Goal: Task Accomplishment & Management: Manage account settings

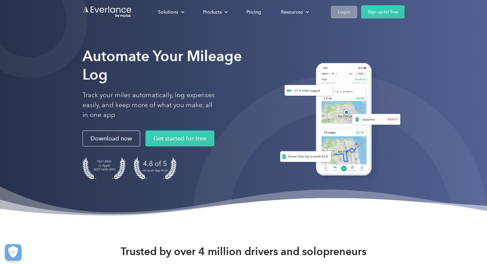
click at [353, 9] on link "Login" at bounding box center [344, 12] width 26 height 12
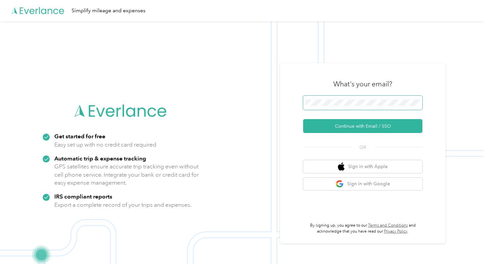
click at [340, 98] on span at bounding box center [362, 103] width 119 height 15
click at [365, 126] on button "Continue with Email / SSO" at bounding box center [362, 126] width 119 height 14
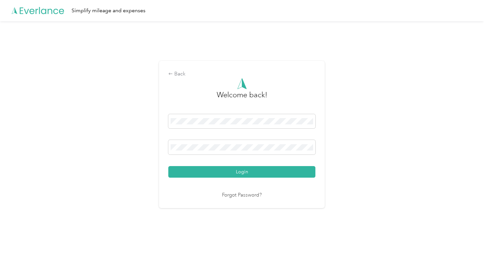
click at [243, 172] on button "Login" at bounding box center [241, 172] width 147 height 12
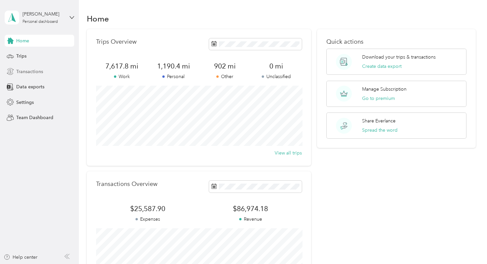
click at [32, 71] on span "Transactions" at bounding box center [29, 71] width 27 height 7
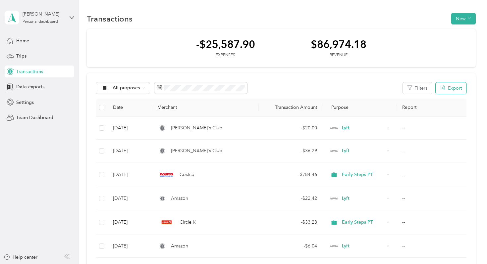
click at [448, 87] on button "Export" at bounding box center [450, 88] width 31 height 12
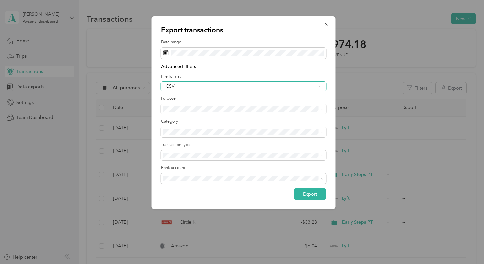
click at [229, 89] on div "CSV" at bounding box center [243, 86] width 165 height 9
click at [220, 107] on div "Excel" at bounding box center [244, 108] width 156 height 7
click at [306, 195] on button "Export" at bounding box center [310, 194] width 32 height 12
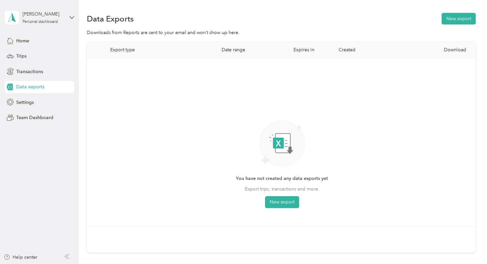
click at [381, 175] on div "You have not created any data exports yet Export trips, transactions and more. …" at bounding box center [281, 143] width 379 height 158
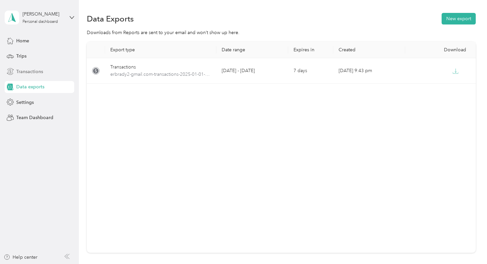
click at [47, 73] on div "Transactions" at bounding box center [40, 72] width 70 height 12
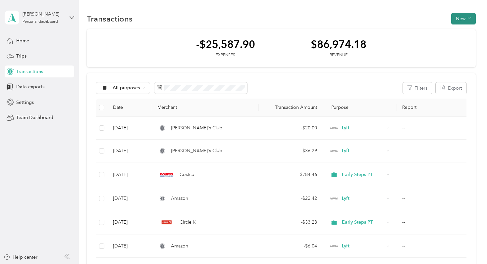
click at [471, 16] on span "button" at bounding box center [469, 19] width 3 height 6
click at [467, 32] on span "Expense" at bounding box center [463, 31] width 18 height 7
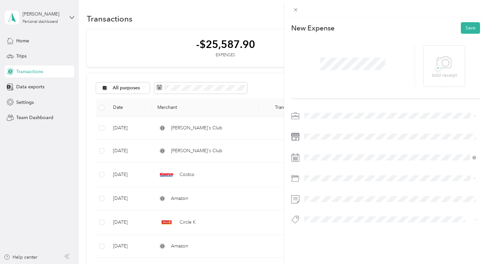
click at [351, 119] on span at bounding box center [391, 116] width 178 height 11
click at [328, 163] on li "Early Steps PT" at bounding box center [390, 163] width 177 height 12
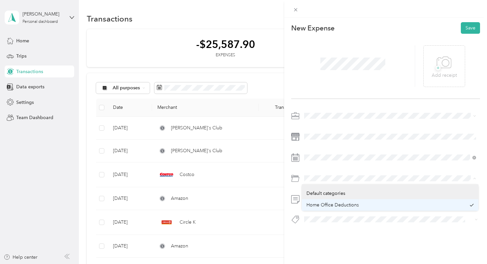
click at [311, 203] on span "Home Office Deductions" at bounding box center [332, 205] width 52 height 6
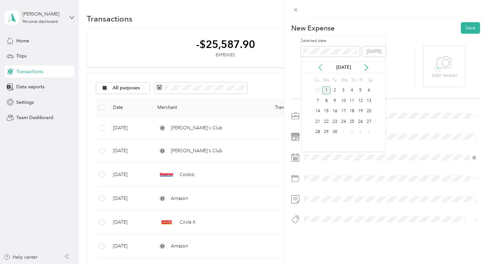
click at [323, 69] on icon at bounding box center [320, 67] width 7 height 7
click at [327, 121] on div "18" at bounding box center [326, 122] width 9 height 8
click at [436, 71] on span "+" at bounding box center [437, 68] width 5 height 5
click at [475, 29] on button "Save" at bounding box center [470, 28] width 19 height 12
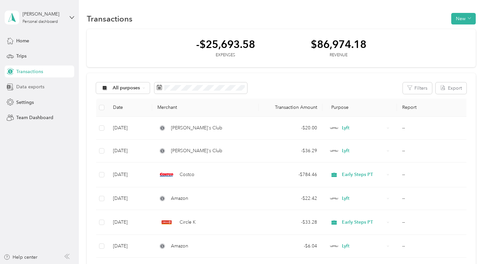
click at [21, 86] on span "Data exports" at bounding box center [30, 86] width 28 height 7
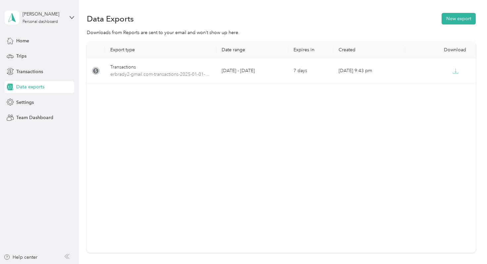
click at [26, 64] on div "Home Trips Transactions Data exports Settings Team Dashboard" at bounding box center [40, 79] width 70 height 89
click at [24, 55] on span "Trips" at bounding box center [21, 56] width 10 height 7
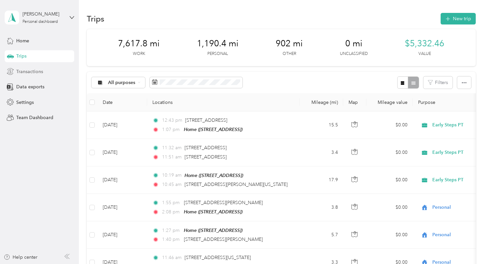
click at [28, 73] on span "Transactions" at bounding box center [29, 71] width 27 height 7
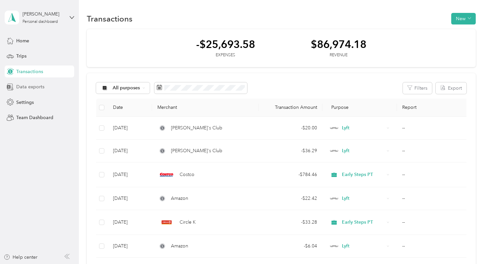
click at [42, 86] on span "Data exports" at bounding box center [30, 86] width 28 height 7
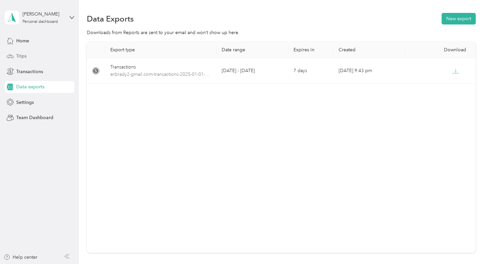
click at [39, 56] on div "Trips" at bounding box center [40, 56] width 70 height 12
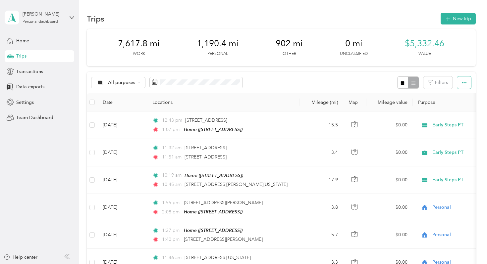
click at [471, 83] on button "button" at bounding box center [464, 82] width 14 height 12
click at [460, 108] on span "Export" at bounding box center [456, 107] width 14 height 6
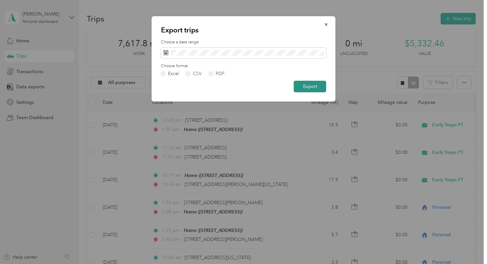
click at [305, 87] on button "Export" at bounding box center [310, 87] width 32 height 12
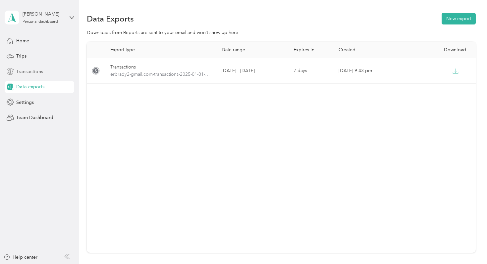
click at [40, 70] on span "Transactions" at bounding box center [29, 71] width 27 height 7
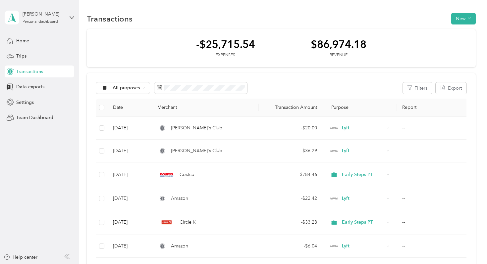
click at [36, 49] on div "Home Trips Transactions Data exports Settings Team Dashboard" at bounding box center [40, 79] width 70 height 89
click at [33, 41] on div "Home" at bounding box center [40, 41] width 70 height 12
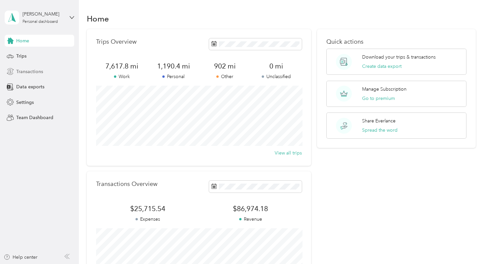
click at [44, 74] on div "Transactions" at bounding box center [40, 72] width 70 height 12
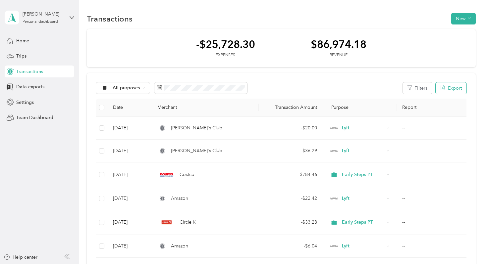
click at [458, 84] on button "Export" at bounding box center [450, 88] width 31 height 12
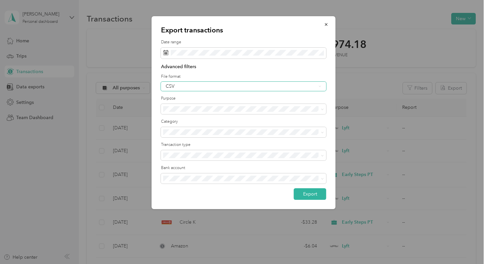
click at [301, 85] on div "CSV" at bounding box center [241, 86] width 151 height 5
click at [281, 113] on ol "CSV Excel PDF" at bounding box center [243, 108] width 165 height 35
click at [314, 195] on button "Export" at bounding box center [310, 194] width 32 height 12
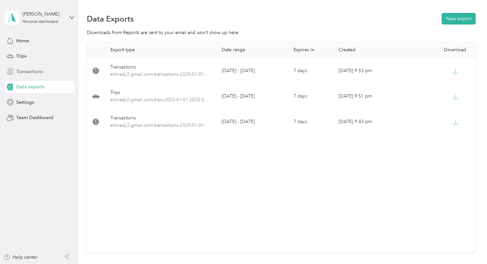
click at [39, 72] on span "Transactions" at bounding box center [29, 71] width 27 height 7
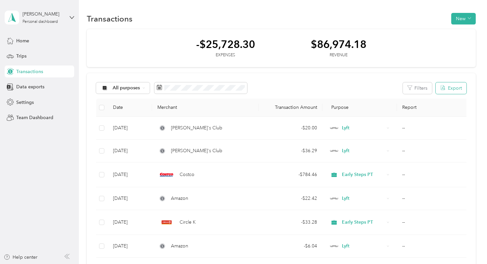
click at [459, 85] on button "Export" at bounding box center [450, 88] width 31 height 12
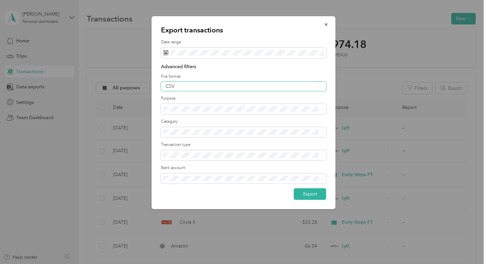
click at [263, 89] on div "CSV" at bounding box center [243, 86] width 165 height 9
click at [252, 108] on div "Excel" at bounding box center [244, 108] width 156 height 7
click at [313, 195] on button "Export" at bounding box center [310, 194] width 32 height 12
